Goal: Transaction & Acquisition: Purchase product/service

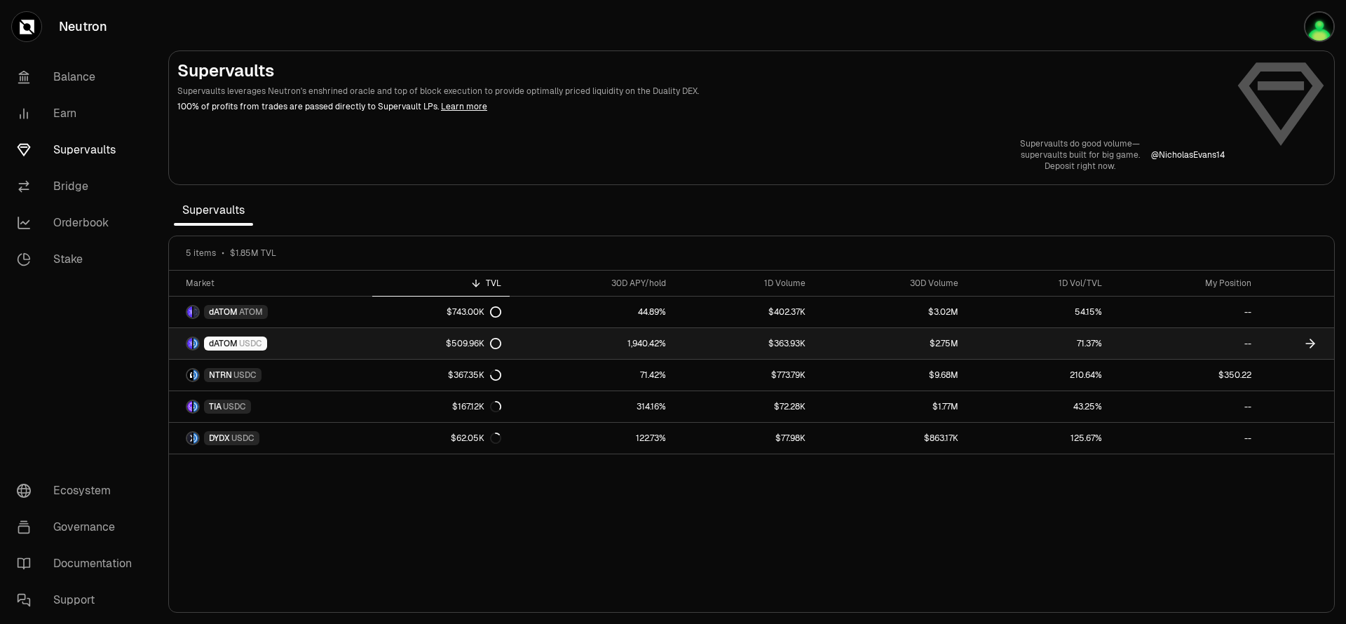
click at [554, 342] on link "1,940.42%" at bounding box center [591, 343] width 165 height 31
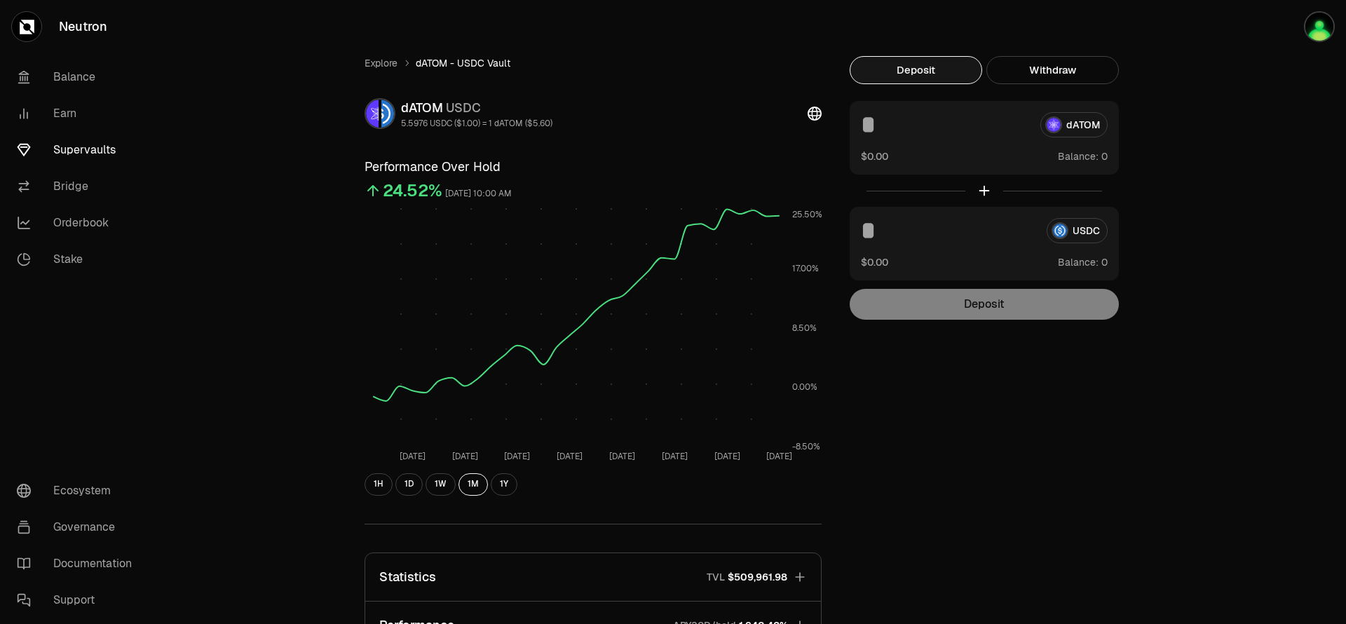
click at [872, 126] on input at bounding box center [945, 124] width 168 height 25
type input "*"
click at [62, 117] on link "Earn" at bounding box center [79, 113] width 146 height 36
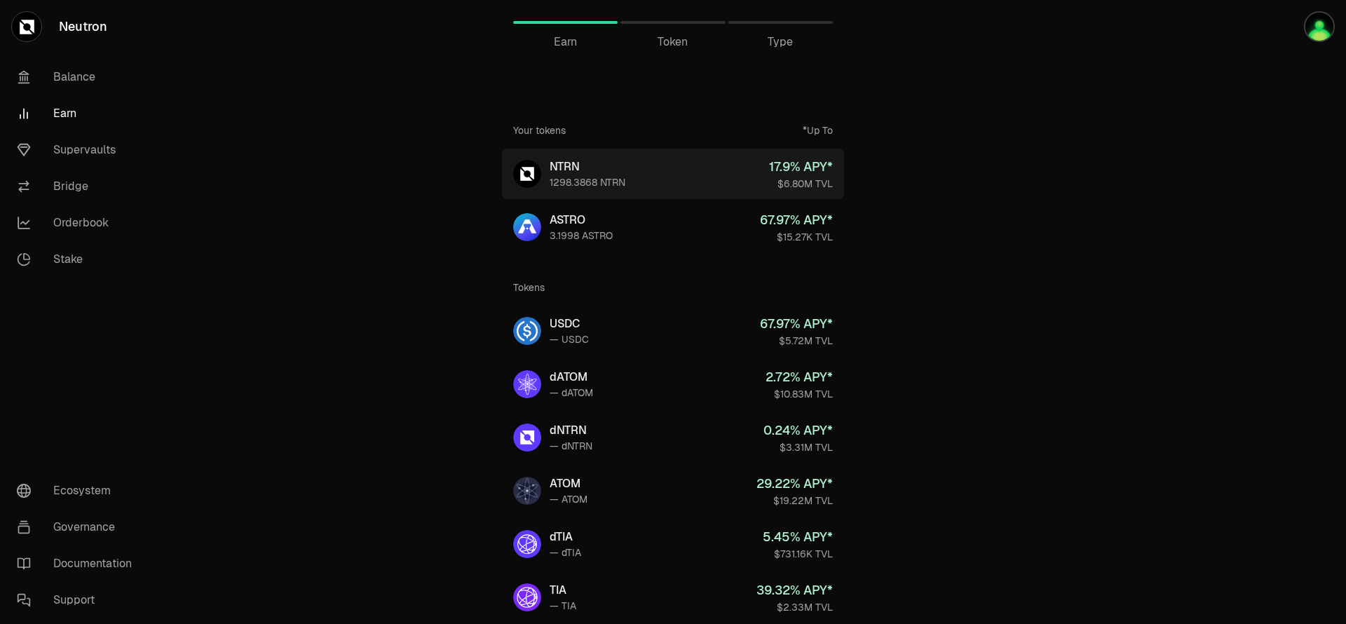
click at [795, 175] on div "17.9 % APY*" at bounding box center [801, 167] width 64 height 20
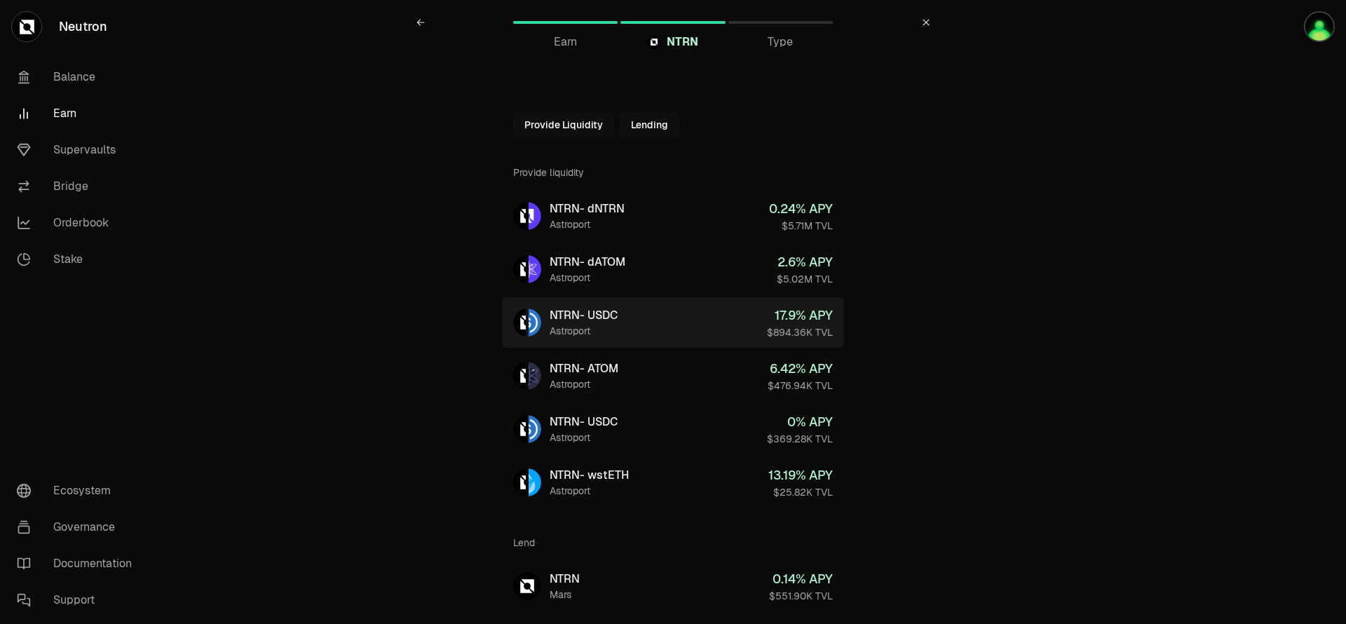
click at [700, 321] on link "NTRN - USDC Astroport 17.9 % APY $894.36K TVL" at bounding box center [673, 322] width 342 height 50
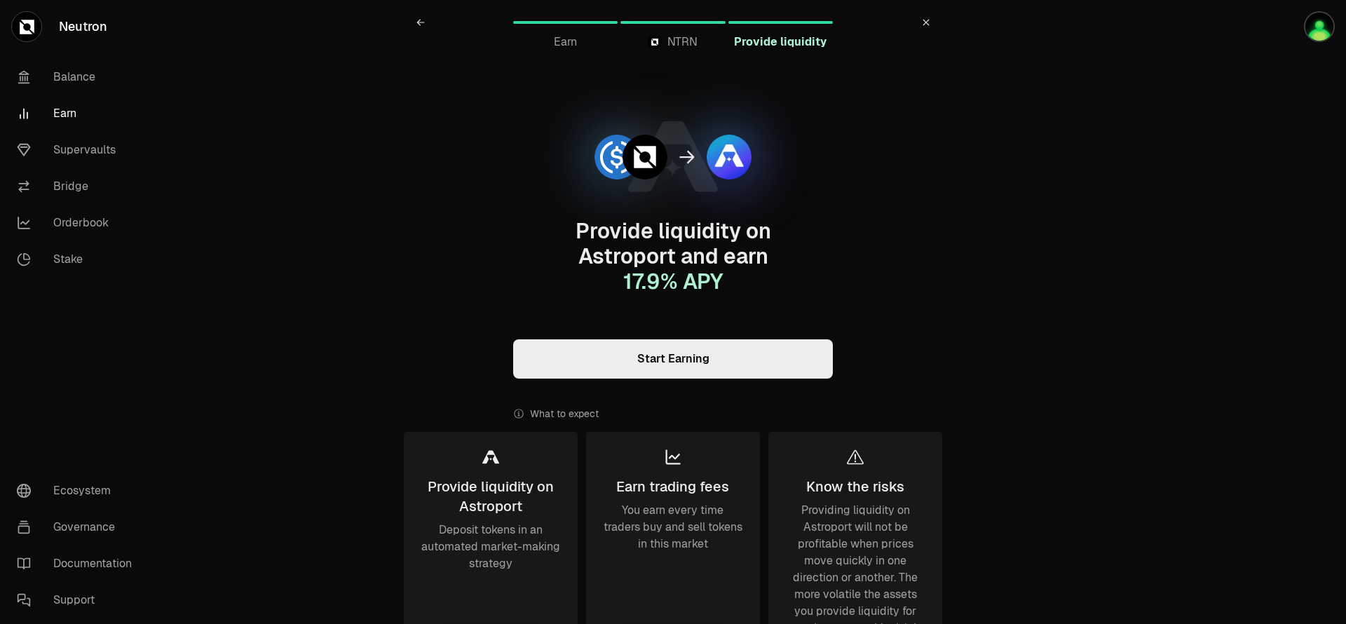
click at [680, 362] on link "Start Earning" at bounding box center [673, 358] width 320 height 39
click at [79, 93] on link "Balance" at bounding box center [79, 77] width 146 height 36
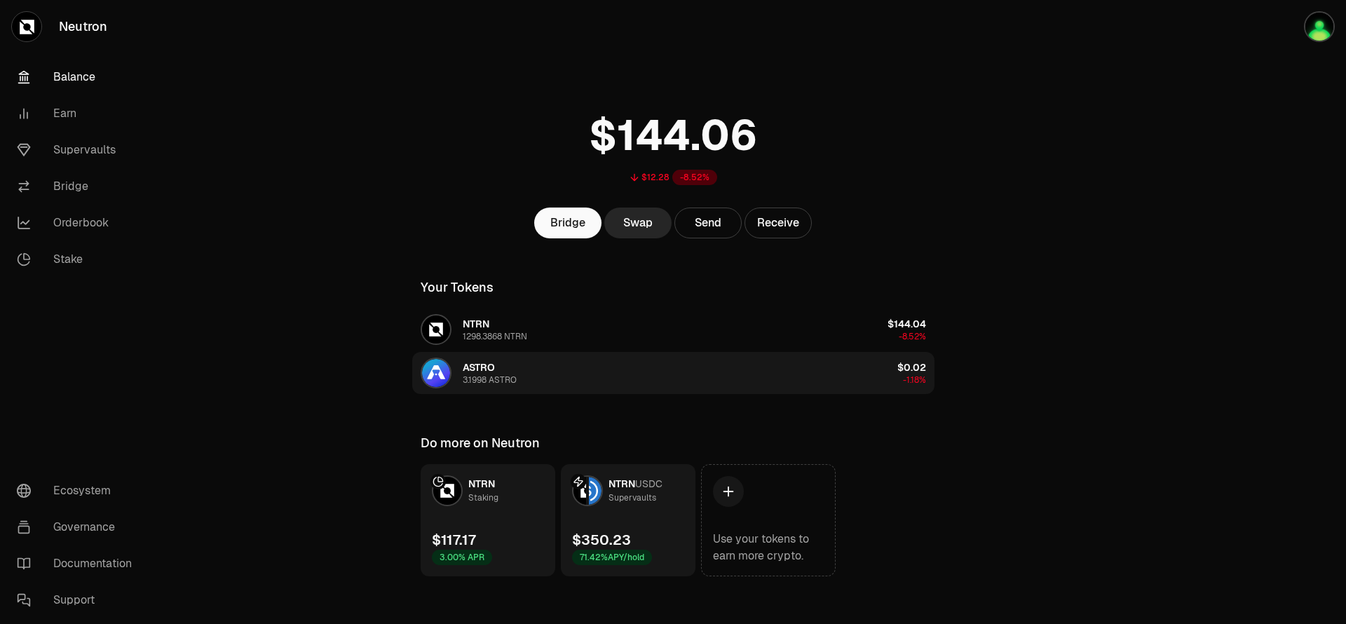
scroll to position [8, 0]
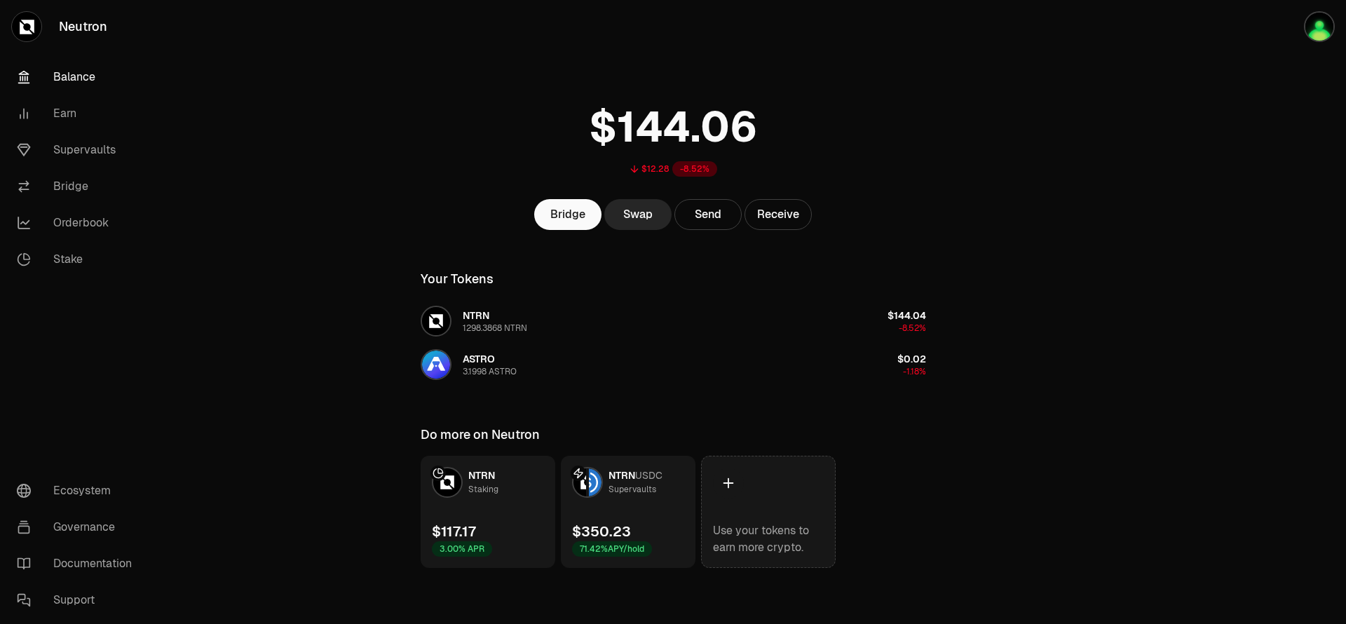
click at [738, 477] on div at bounding box center [728, 482] width 31 height 31
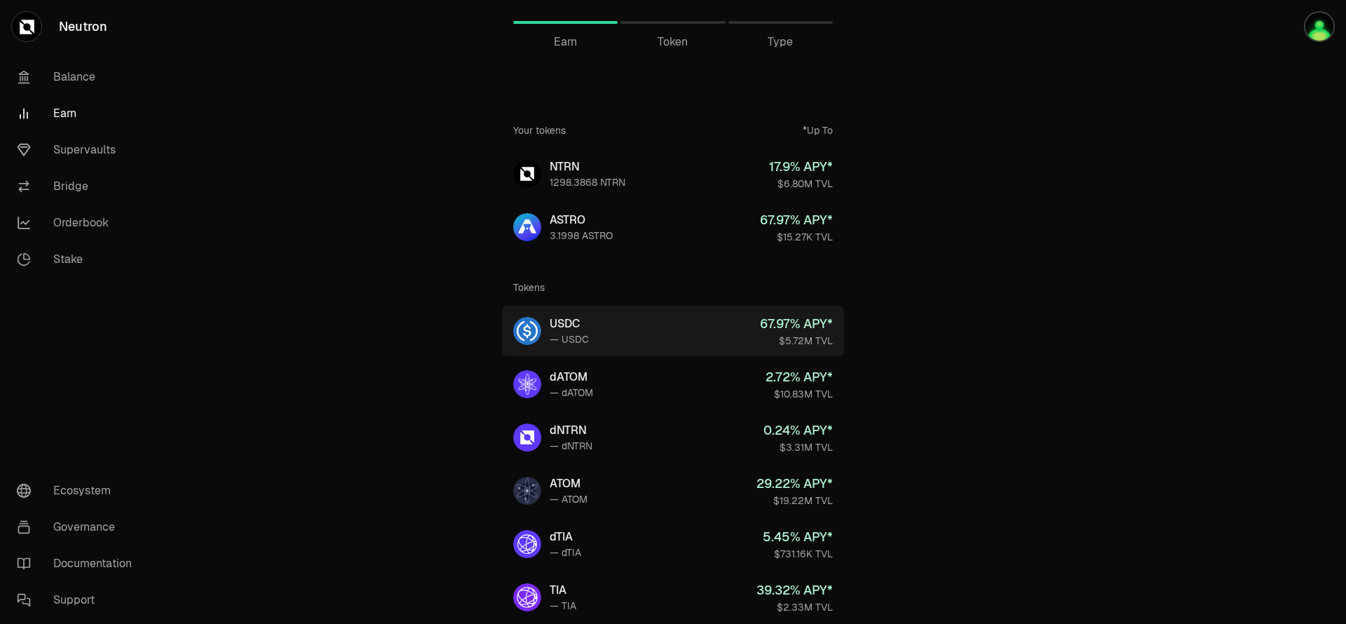
click at [627, 322] on link "USDC — USDC 67.97 % APY* $5.72M TVL" at bounding box center [673, 331] width 342 height 50
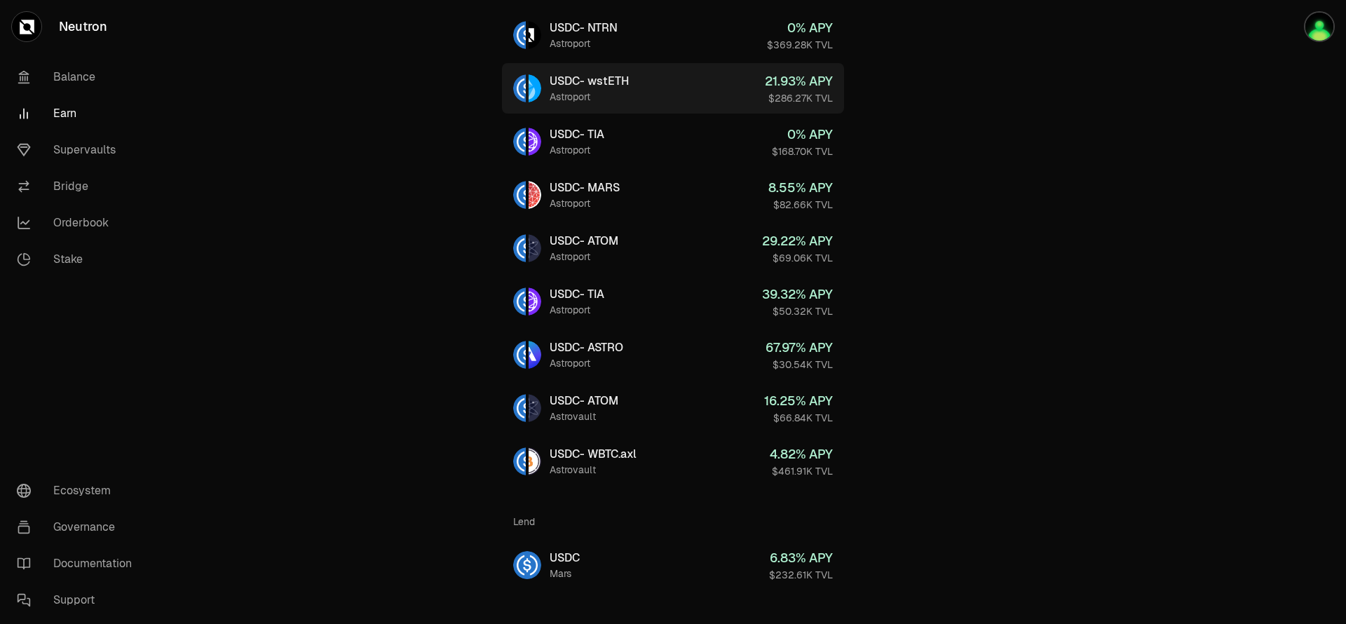
scroll to position [470, 0]
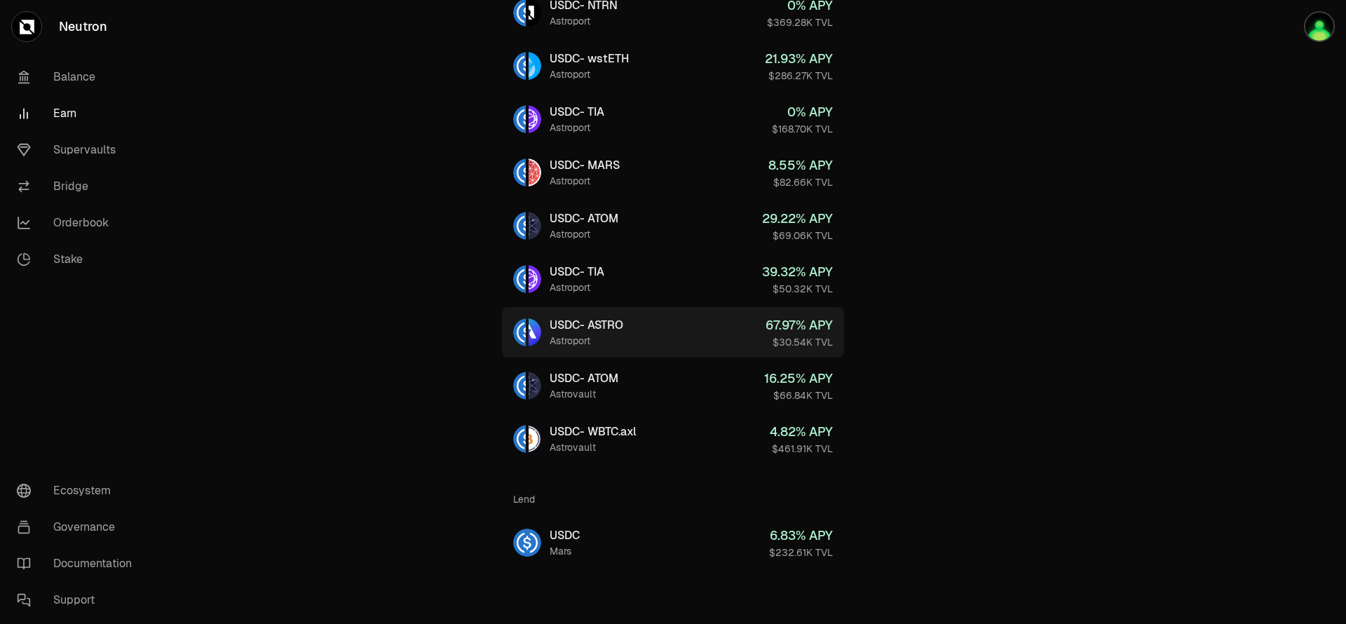
click at [640, 331] on link "USDC - ASTRO Astroport 67.97 % APY $30.54K TVL" at bounding box center [673, 332] width 342 height 50
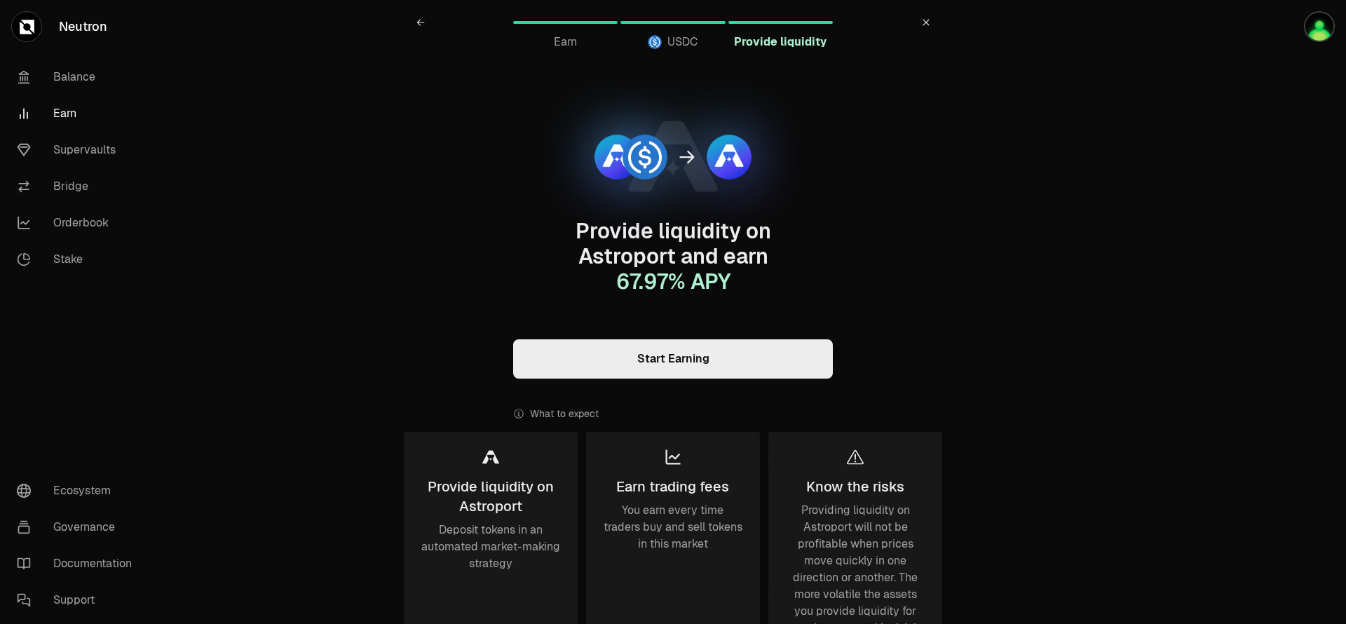
click at [664, 372] on link "Start Earning" at bounding box center [673, 358] width 320 height 39
